Goal: Use online tool/utility: Use online tool/utility

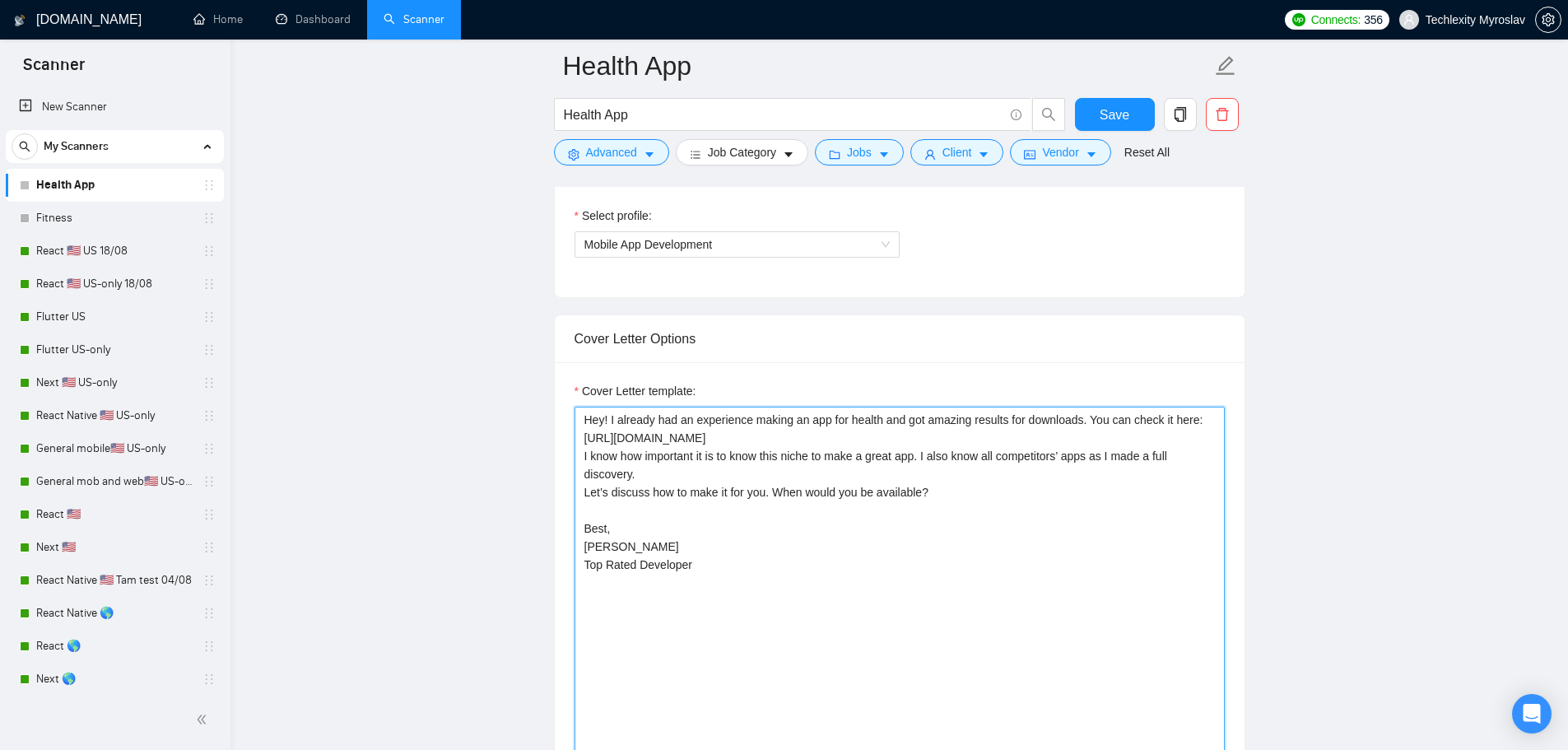
click at [899, 559] on textarea "Hey! I already had an experience making an app for health and got amazing resul…" at bounding box center [900, 592] width 651 height 371
click at [972, 578] on textarea "Hey! I already had an experience making an app for health and got amazing resul…" at bounding box center [900, 592] width 651 height 371
click at [972, 526] on textarea "Hey! I already had an experience making an app for health and got amazing resul…" at bounding box center [900, 592] width 651 height 371
click at [603, 420] on textarea "Hey! I already had an experience making an app for health and got amazing resul…" at bounding box center [900, 592] width 651 height 371
paste textarea "Marie"
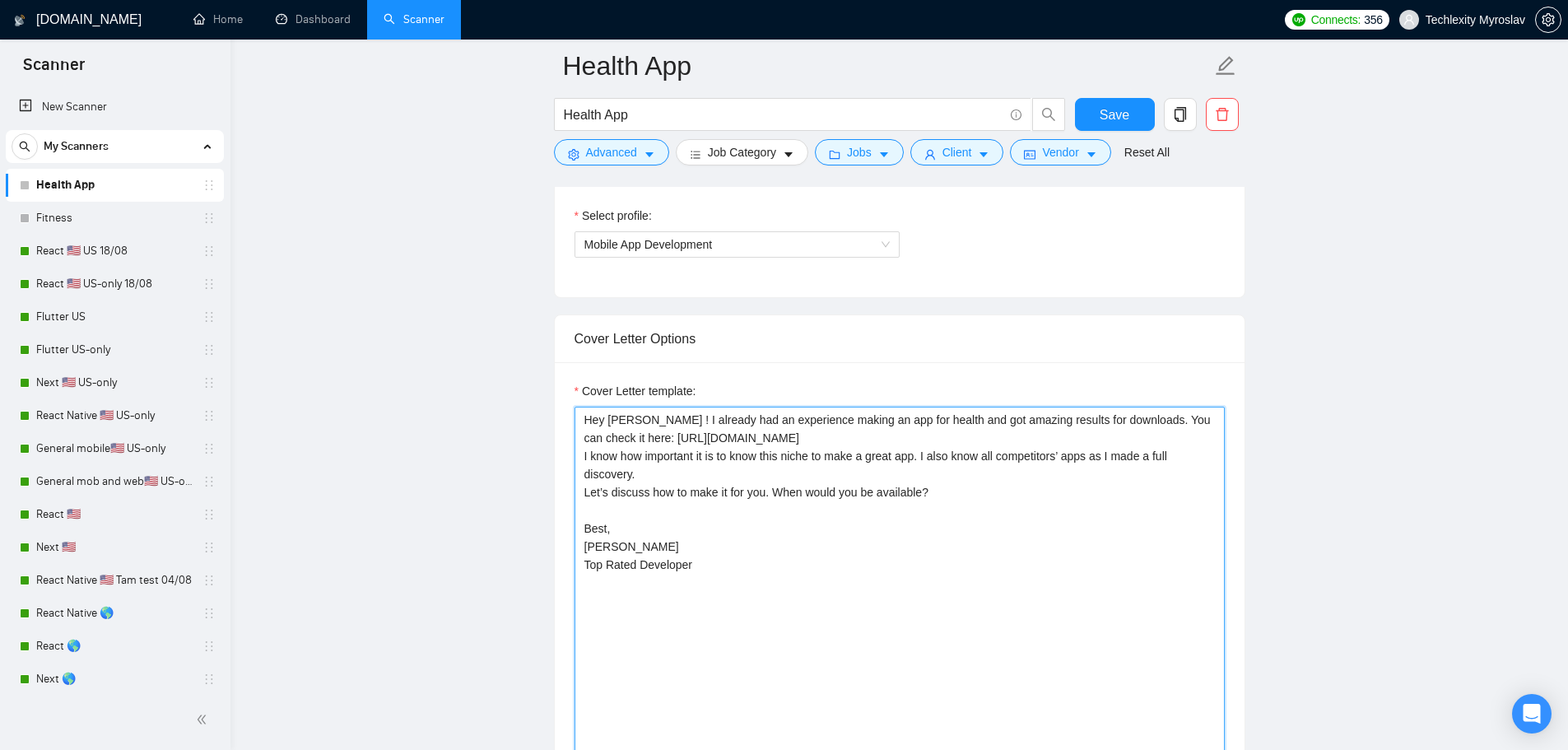
click at [709, 463] on textarea "Hey Marie ! I already had an experience making an app for health and got amazin…" at bounding box center [900, 592] width 651 height 371
click at [636, 417] on textarea "Hey Marie ! I already had an experience making an app for health and got amazin…" at bounding box center [900, 592] width 651 height 371
type textarea "Hey Marie! I already had an experience making an app for health and got amazing…"
